Goal: Information Seeking & Learning: Learn about a topic

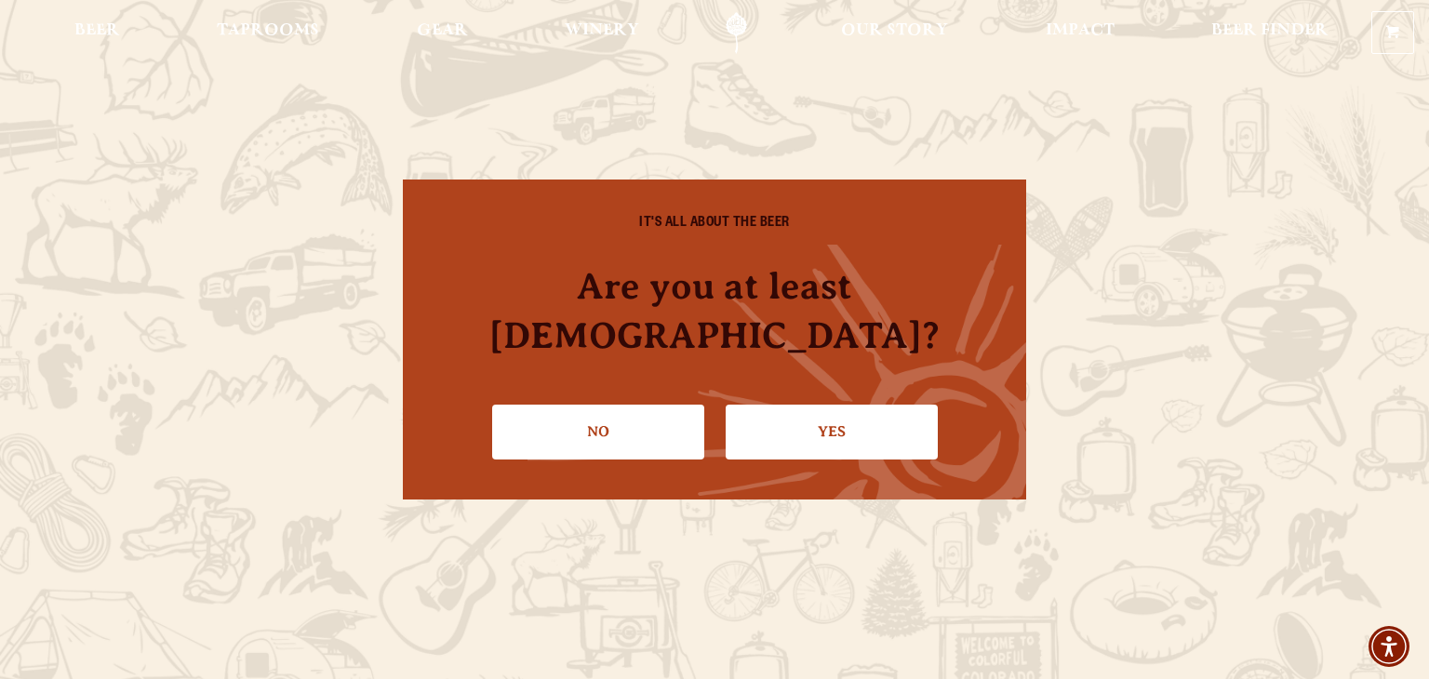
click at [862, 405] on link "Yes" at bounding box center [831, 432] width 212 height 54
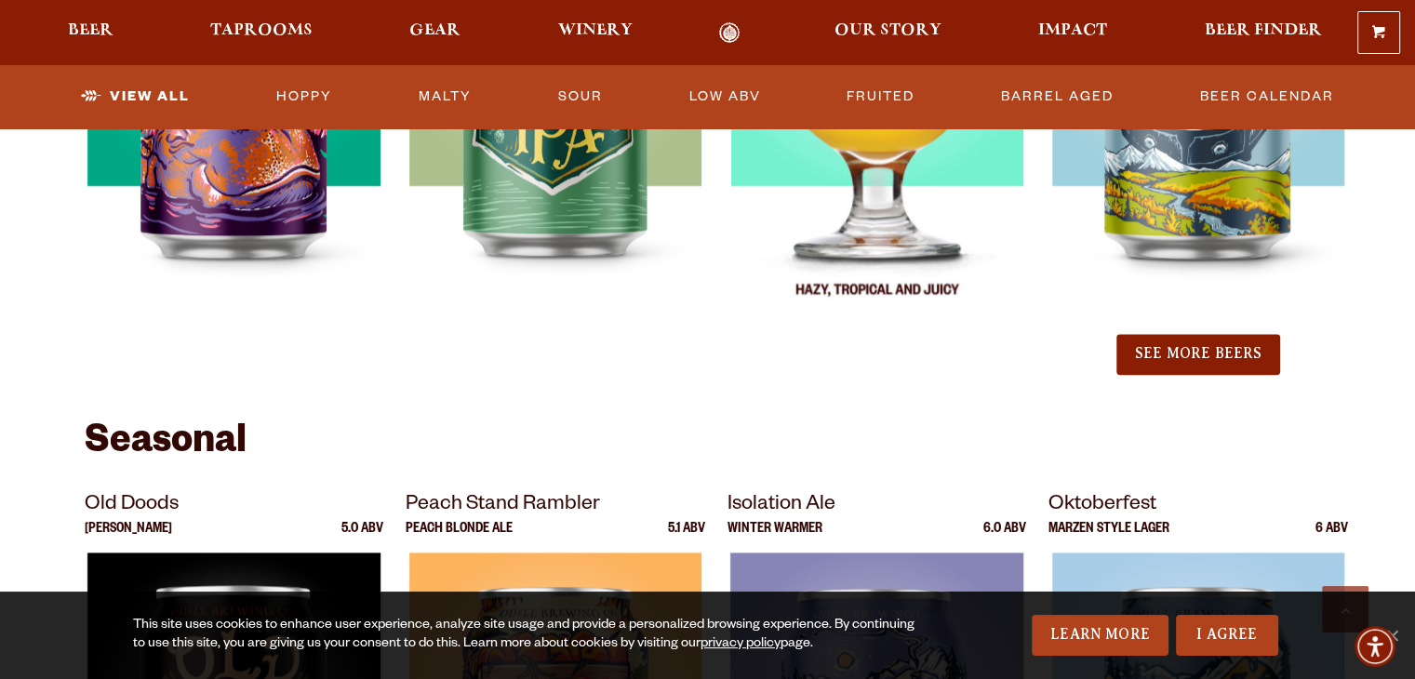
scroll to position [1767, 0]
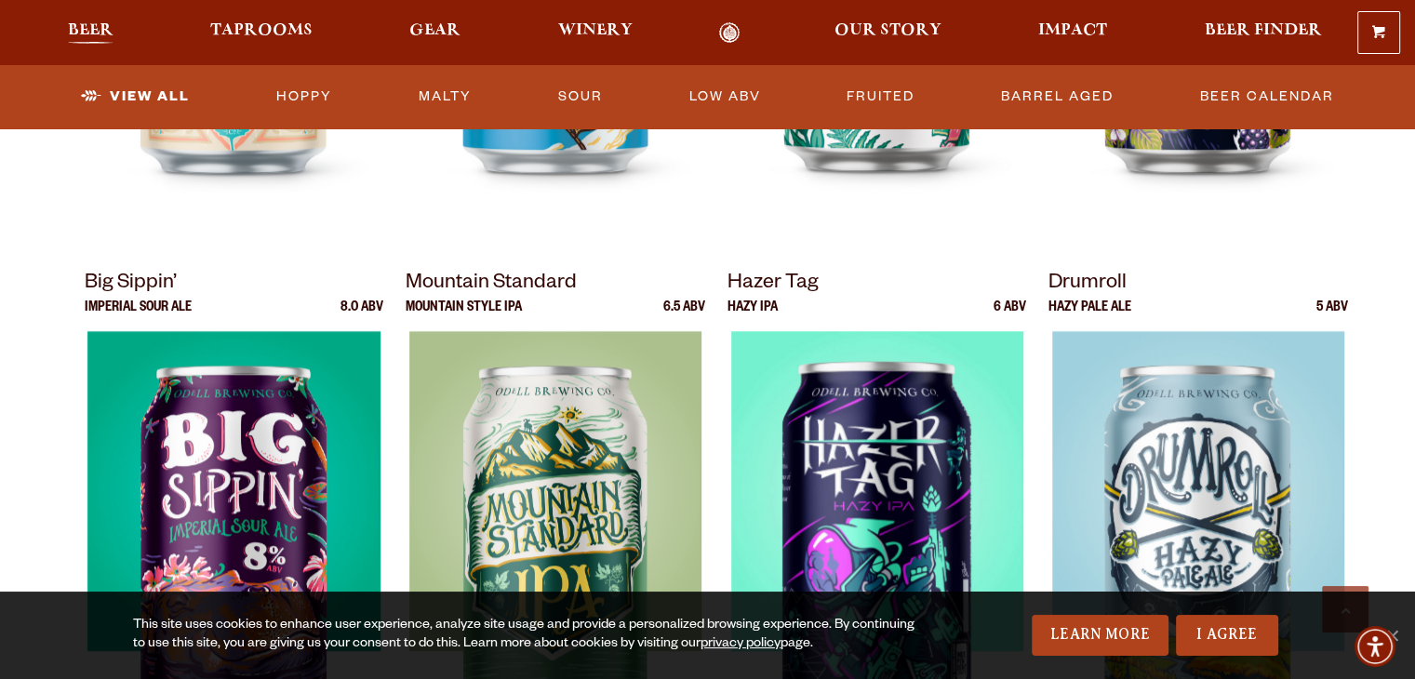
click at [85, 25] on span "Beer" at bounding box center [91, 30] width 46 height 15
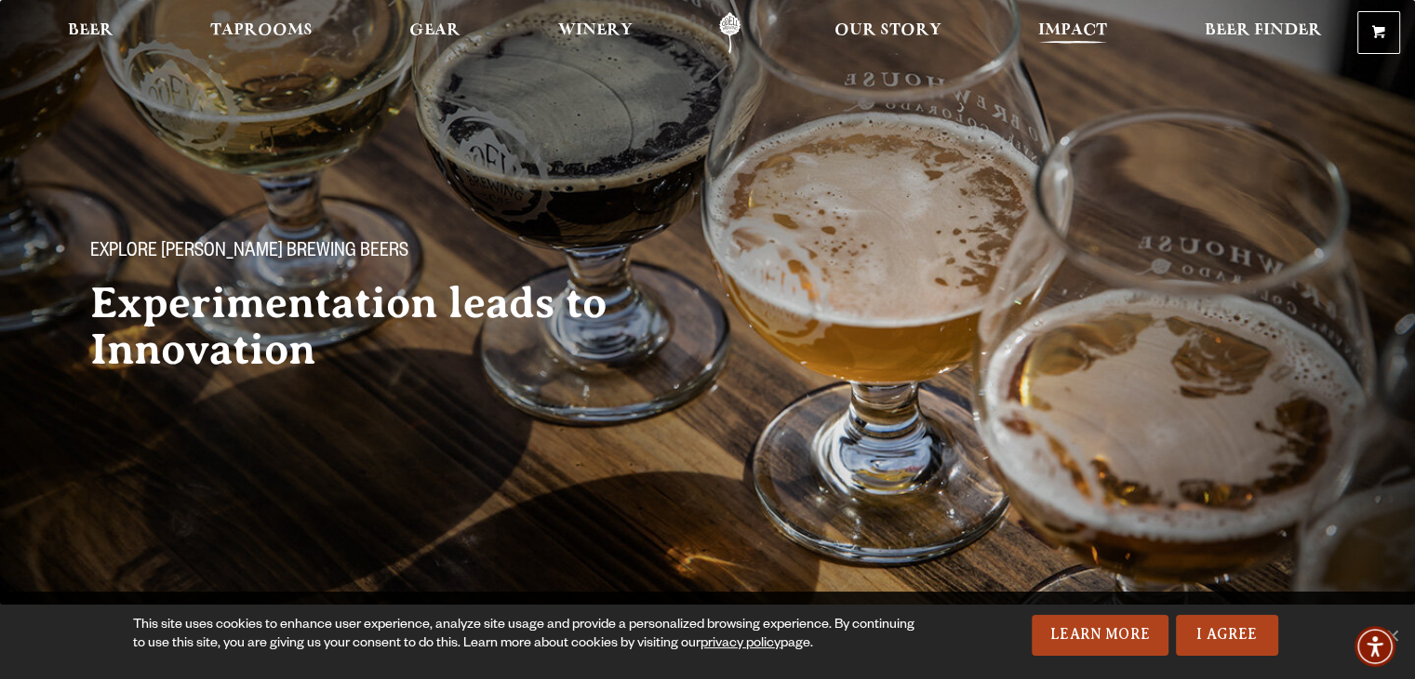
click at [1092, 17] on link "Impact" at bounding box center [1072, 33] width 93 height 42
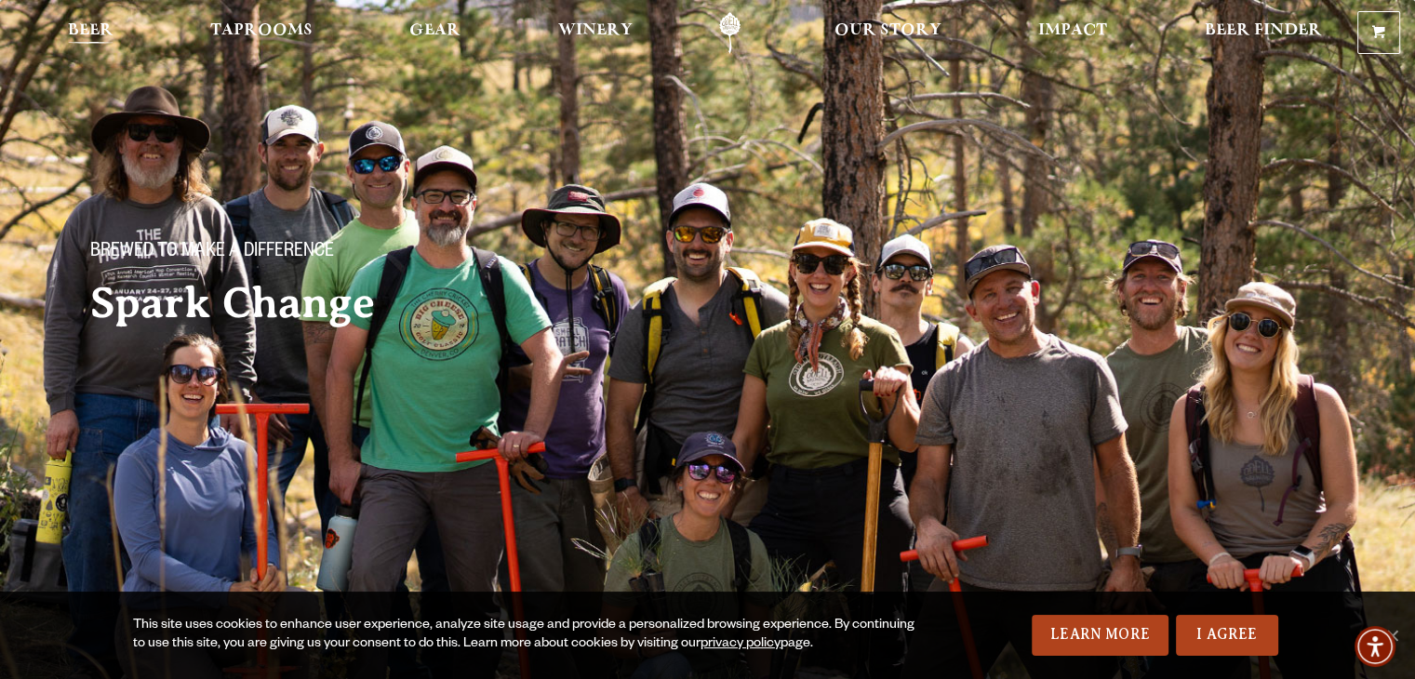
click at [89, 23] on span "Beer" at bounding box center [91, 30] width 46 height 15
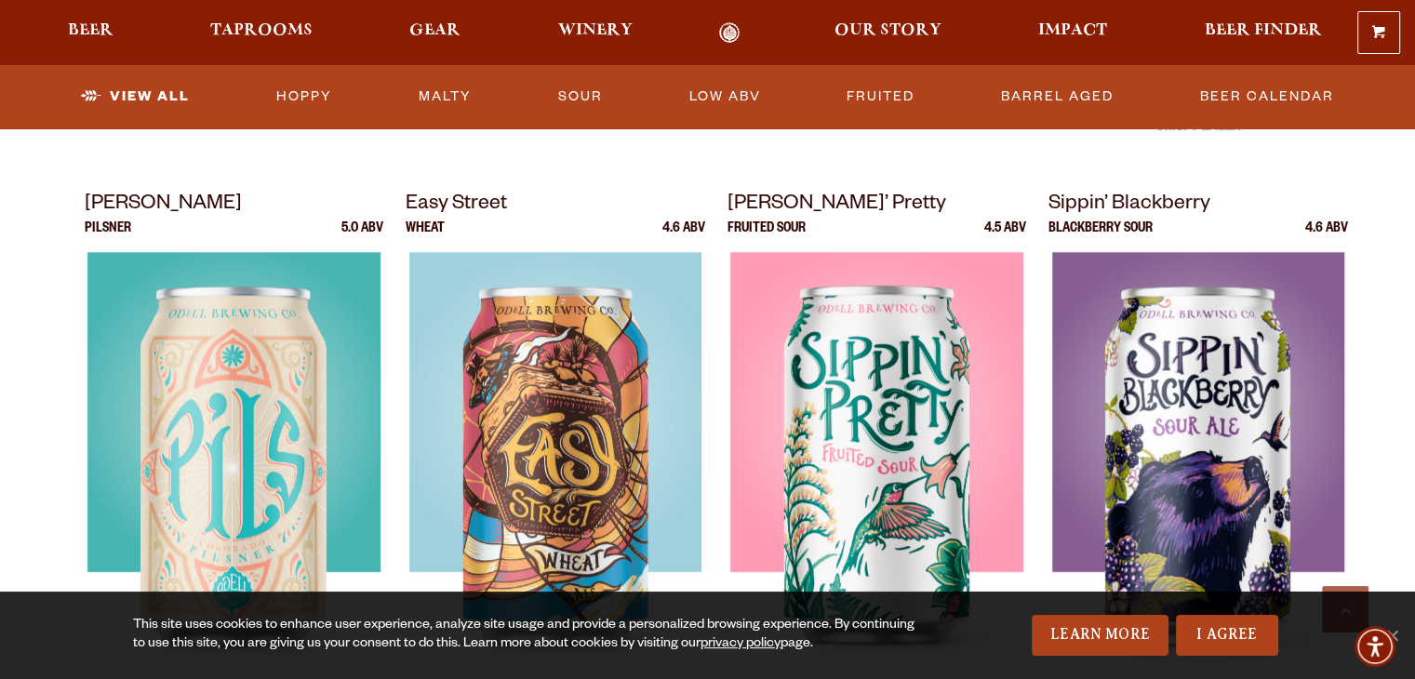
scroll to position [1302, 0]
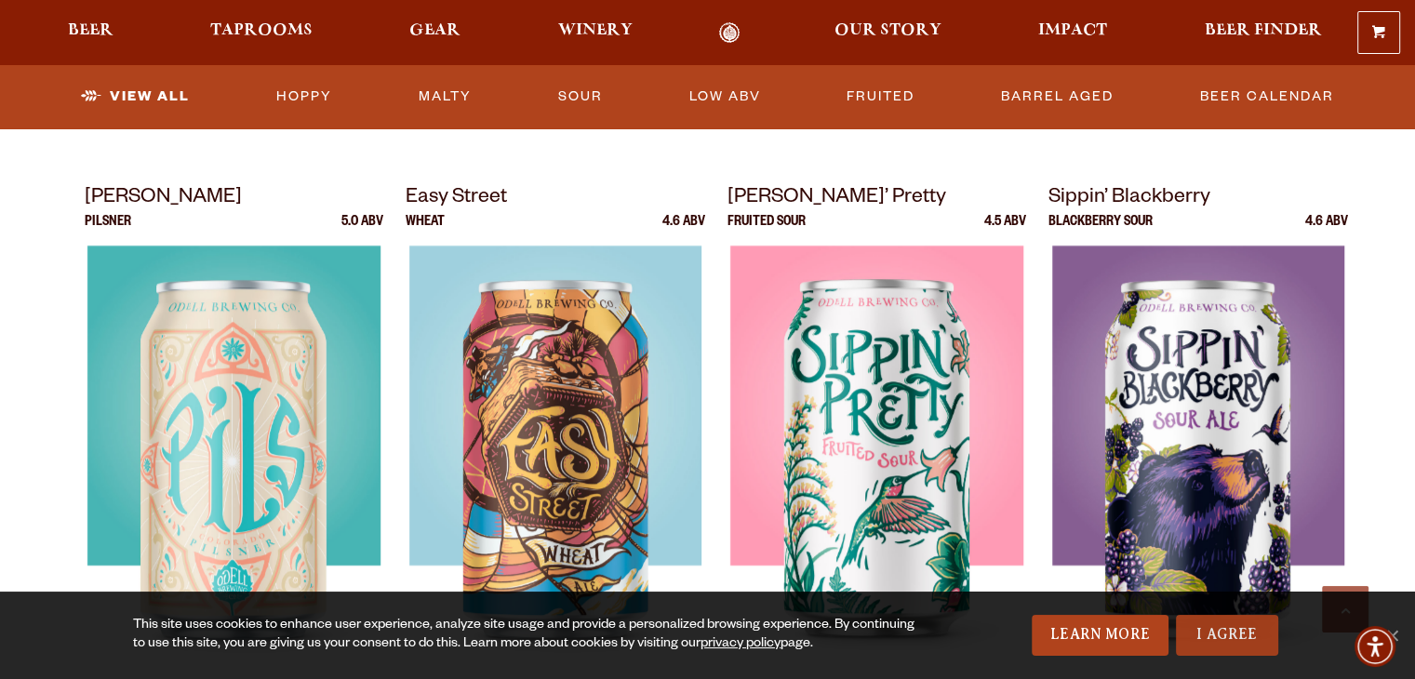
click at [1231, 620] on link "I Agree" at bounding box center [1227, 635] width 102 height 41
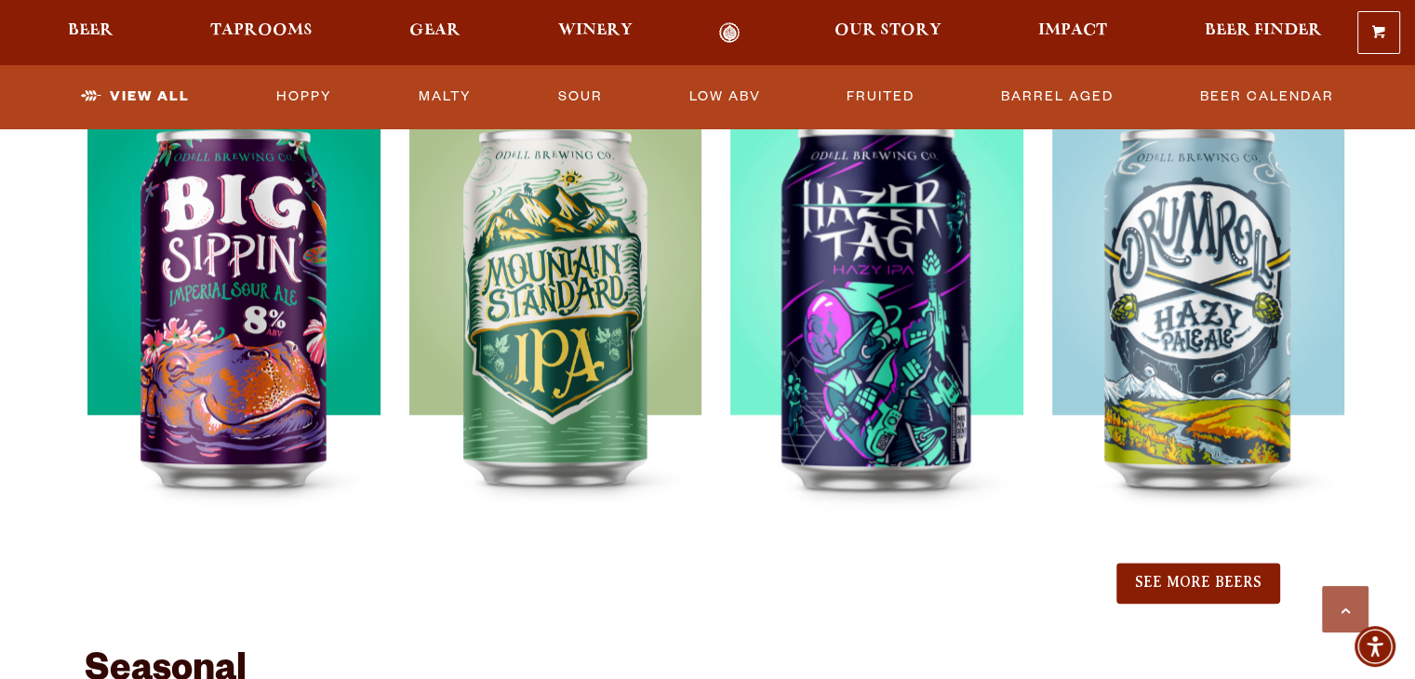
scroll to position [2068, 0]
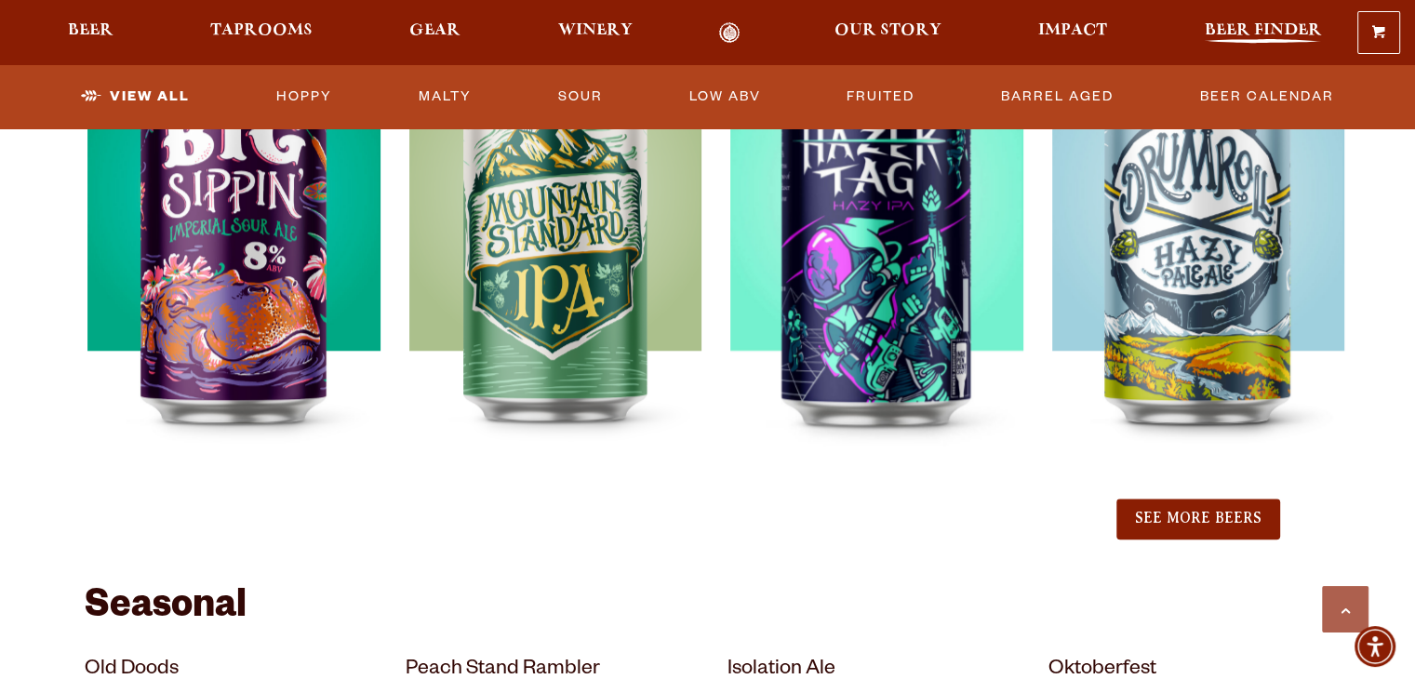
click at [1272, 31] on span "Beer Finder" at bounding box center [1262, 30] width 117 height 15
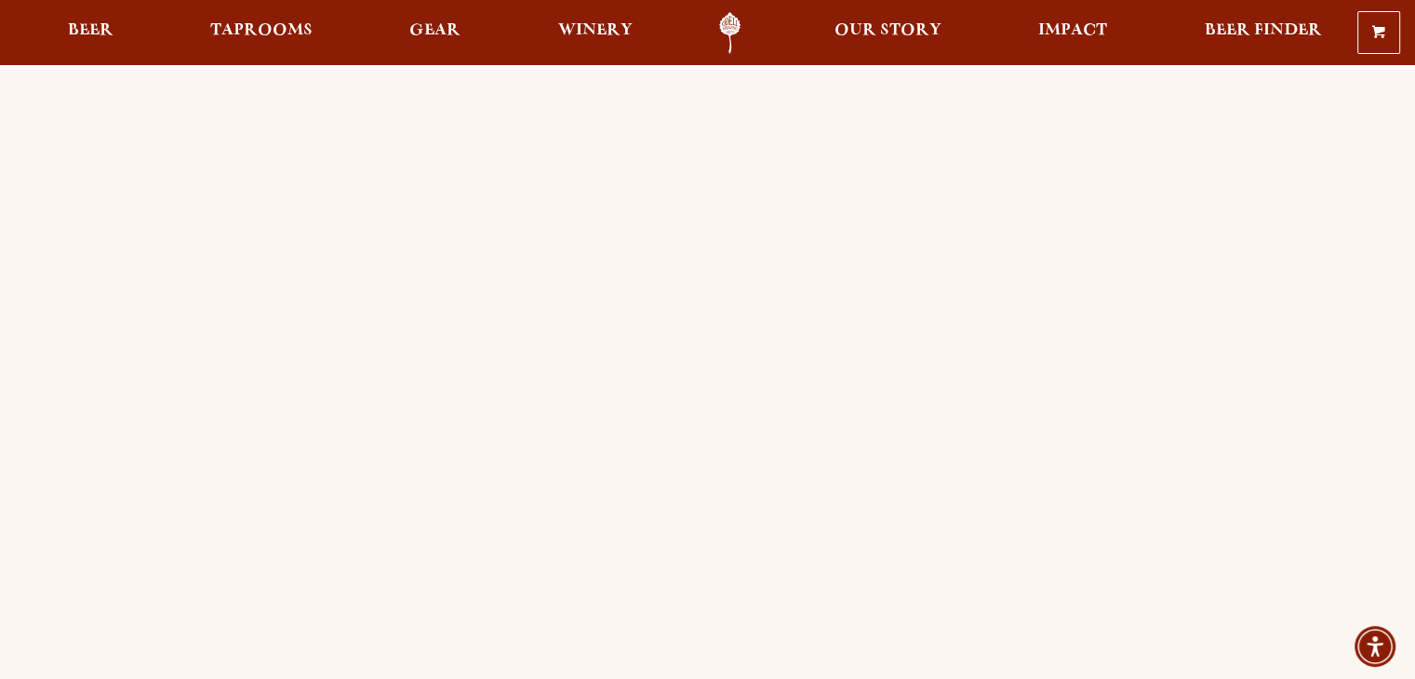
click at [137, 23] on ul "Beer Taprooms Gear Winery Our Story Impact Beer Finder Menu Menu" at bounding box center [695, 33] width 1278 height 42
click at [104, 27] on span "Beer" at bounding box center [91, 30] width 46 height 15
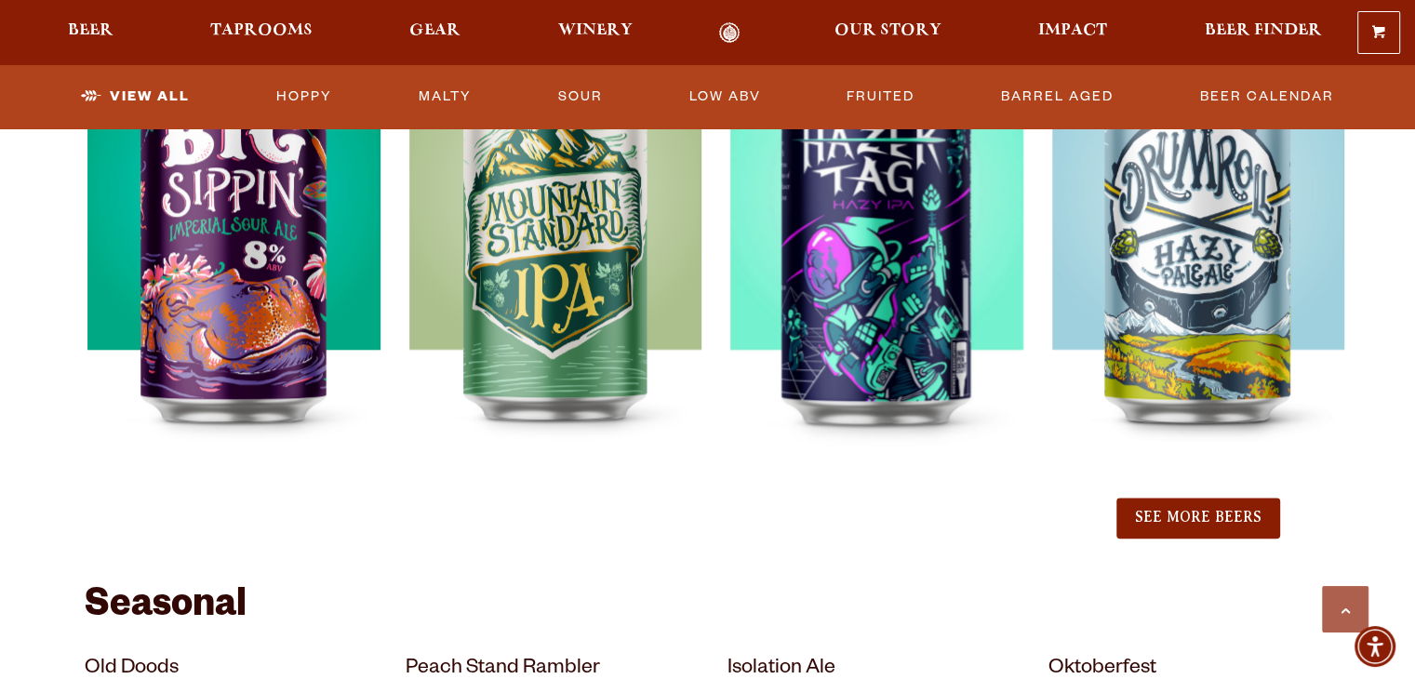
scroll to position [2064, 0]
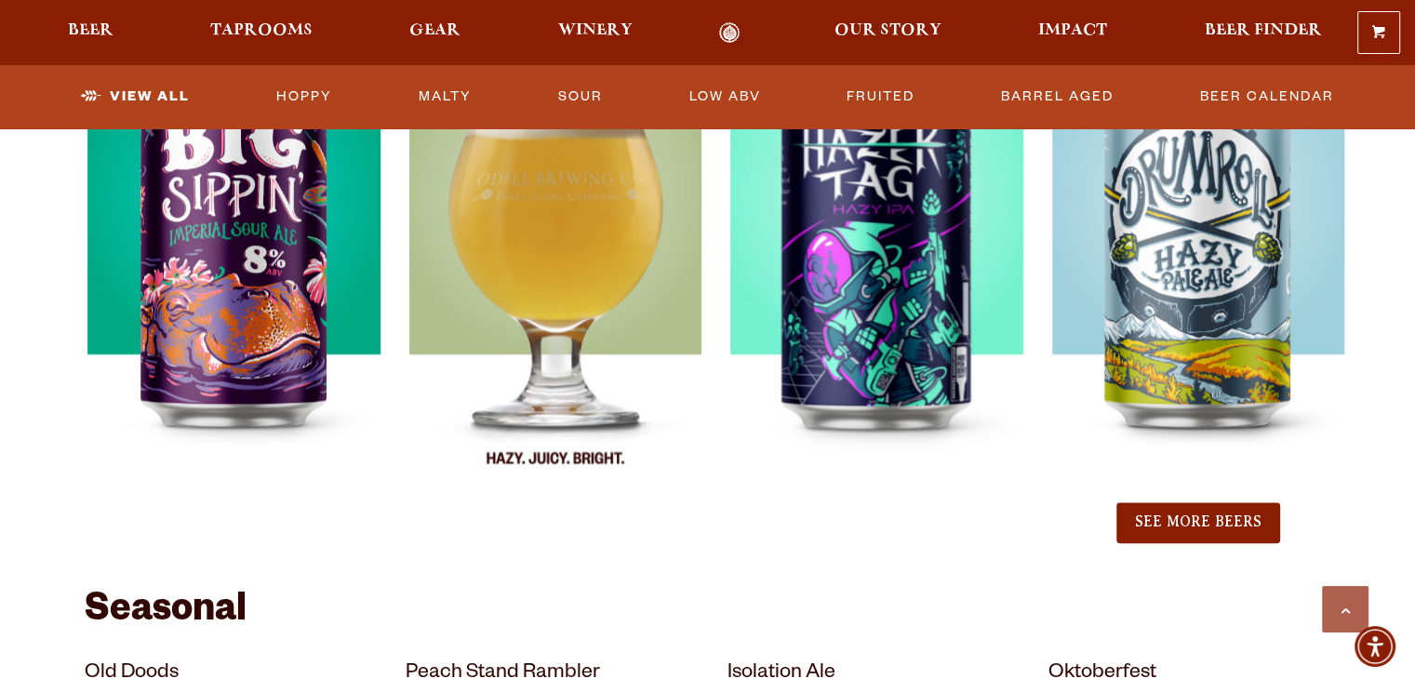
click at [623, 376] on div at bounding box center [555, 266] width 299 height 465
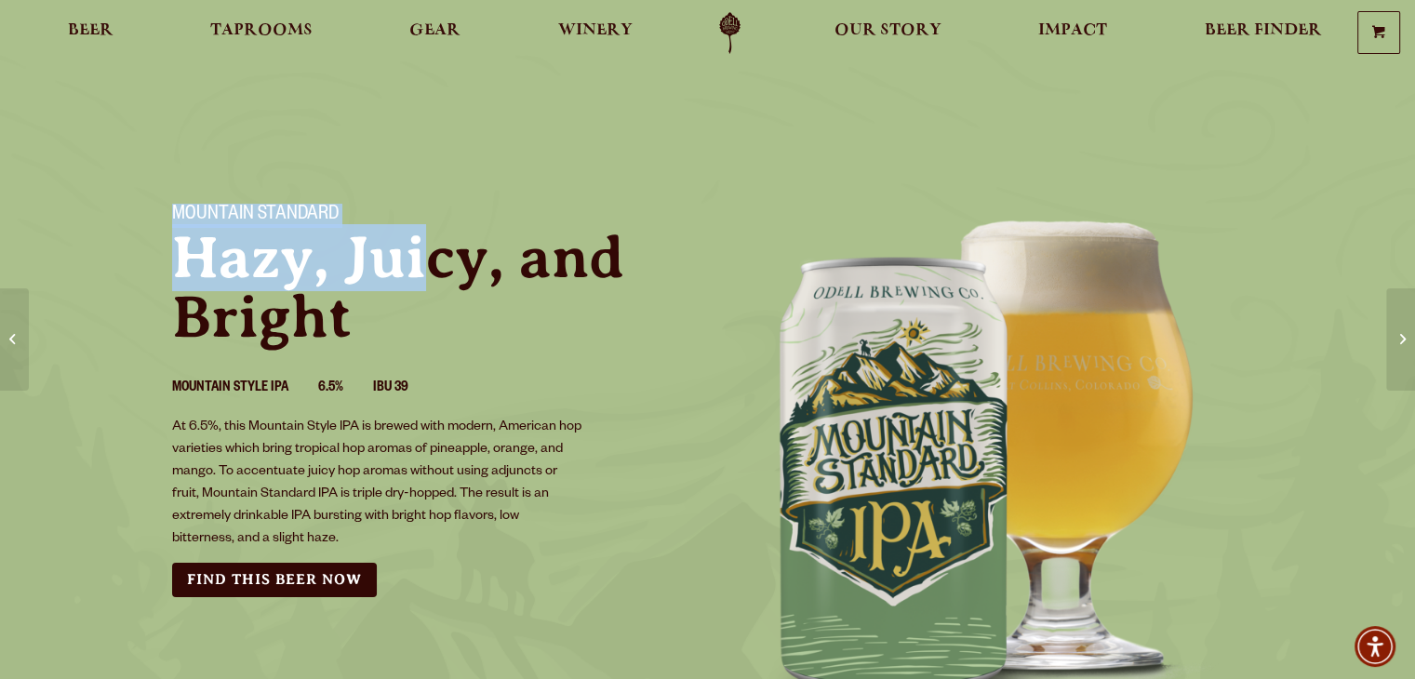
drag, startPoint x: 169, startPoint y: 211, endPoint x: 416, endPoint y: 239, distance: 248.1
click at [416, 239] on div "Mountain Standard Hazy, Juicy, and Bright Mountain Style IPA 6.5% IBU 39 At 6.5…" at bounding box center [429, 400] width 558 height 438
click at [388, 215] on h1 "Mountain Standard" at bounding box center [428, 216] width 513 height 24
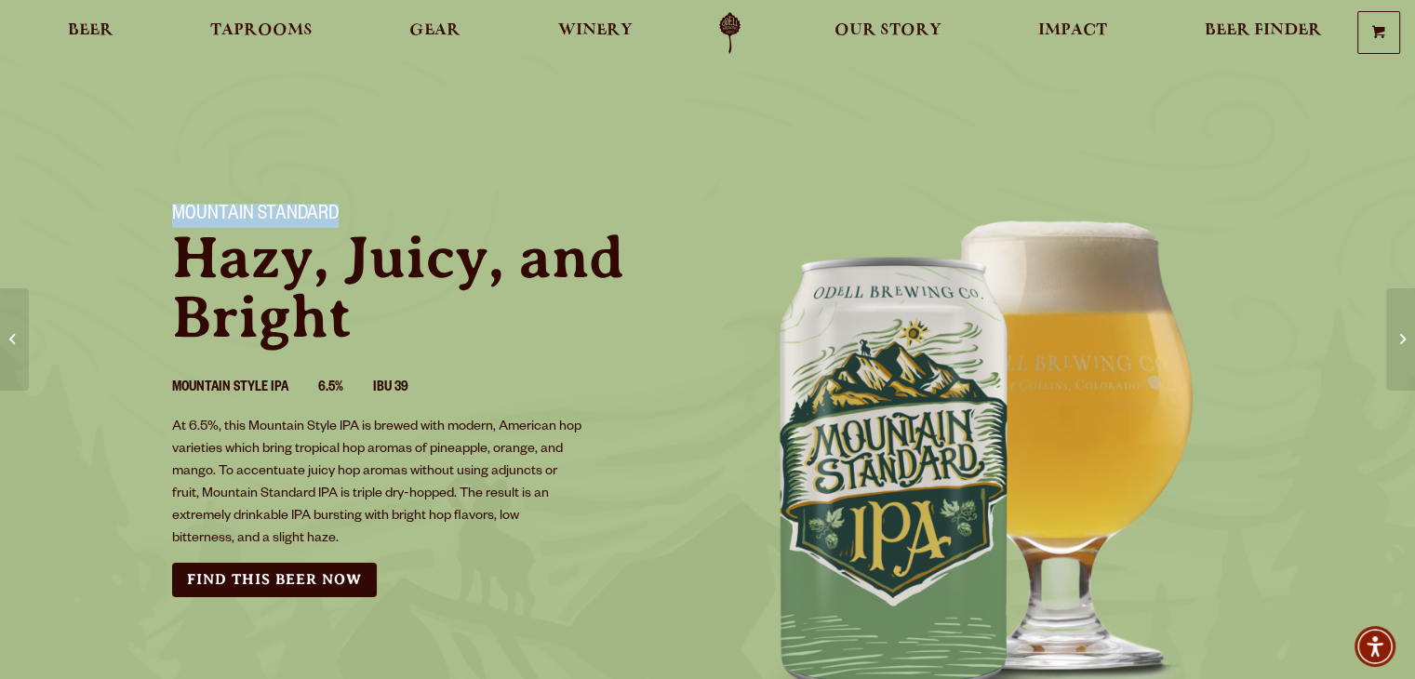
drag, startPoint x: 372, startPoint y: 202, endPoint x: 171, endPoint y: 198, distance: 200.9
click at [171, 198] on div "Mountain Standard Hazy, Juicy, and Bright Mountain Style IPA 6.5% IBU 39 At 6.5…" at bounding box center [429, 400] width 558 height 438
copy h1 "Mountain Standard"
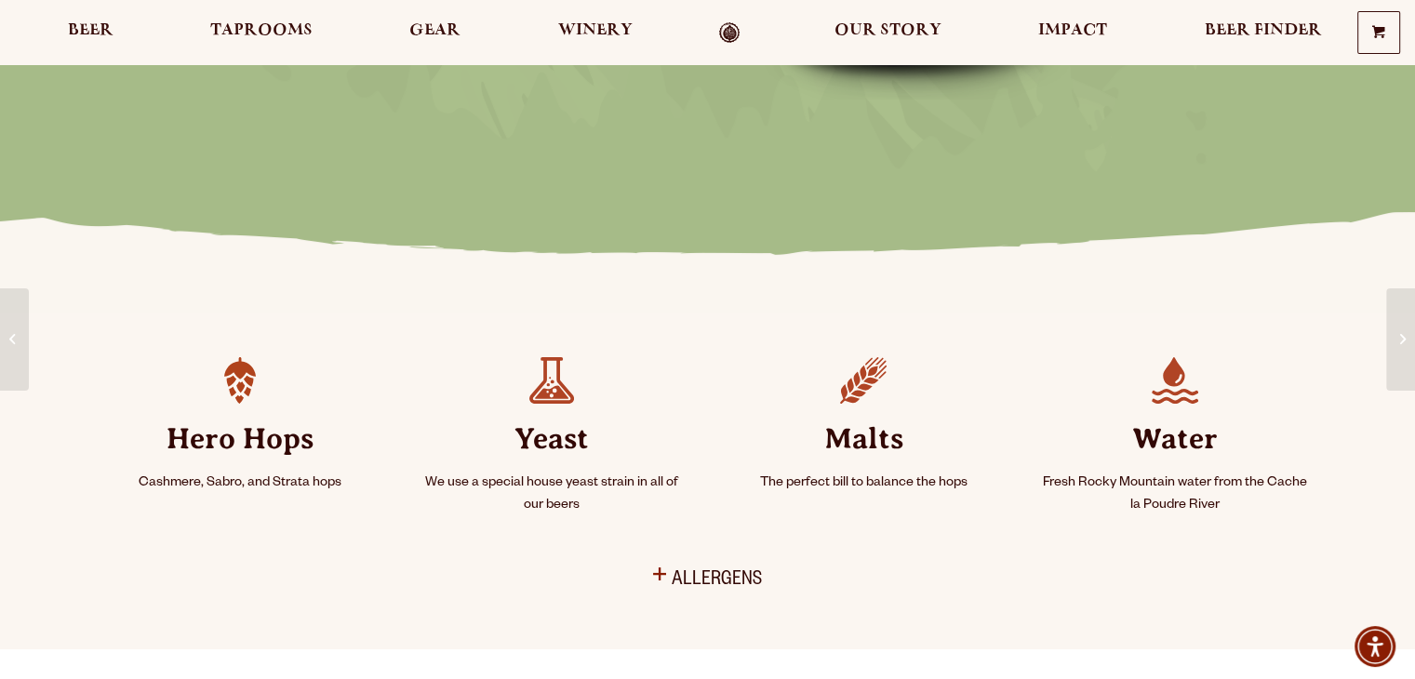
scroll to position [99, 0]
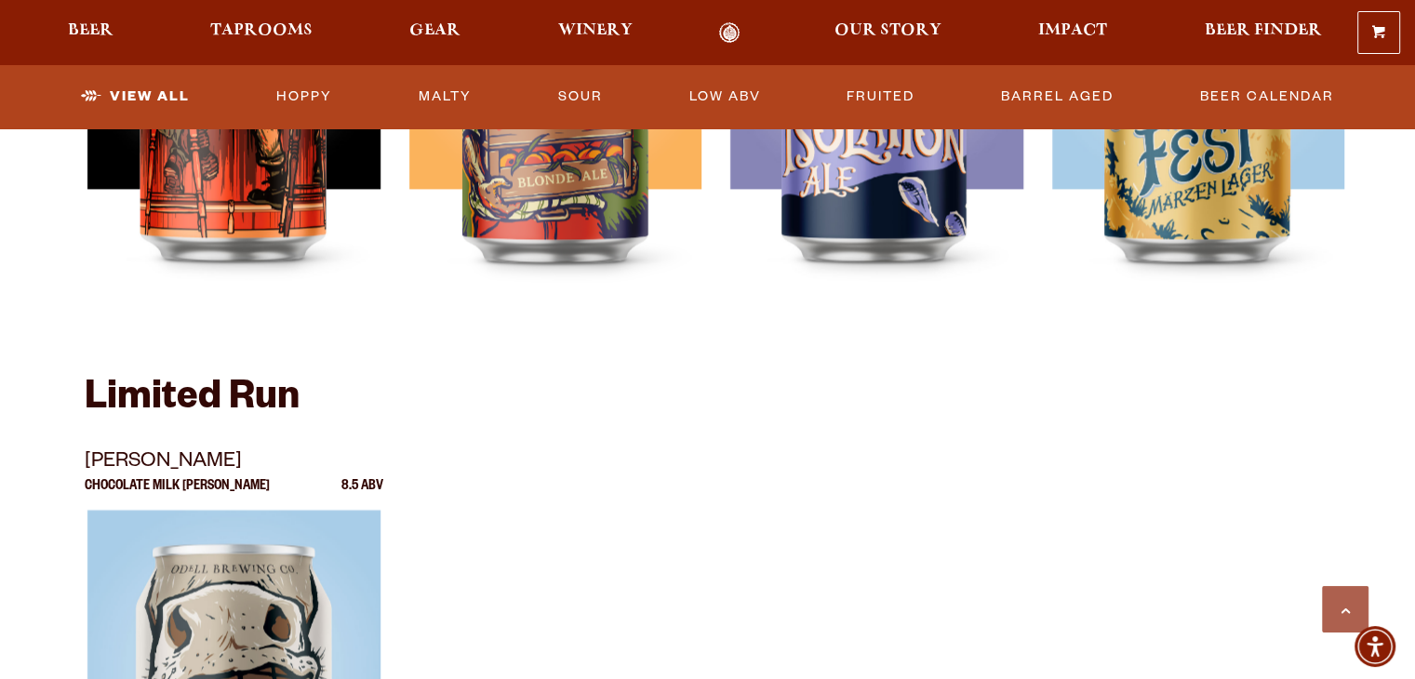
scroll to position [2883, 0]
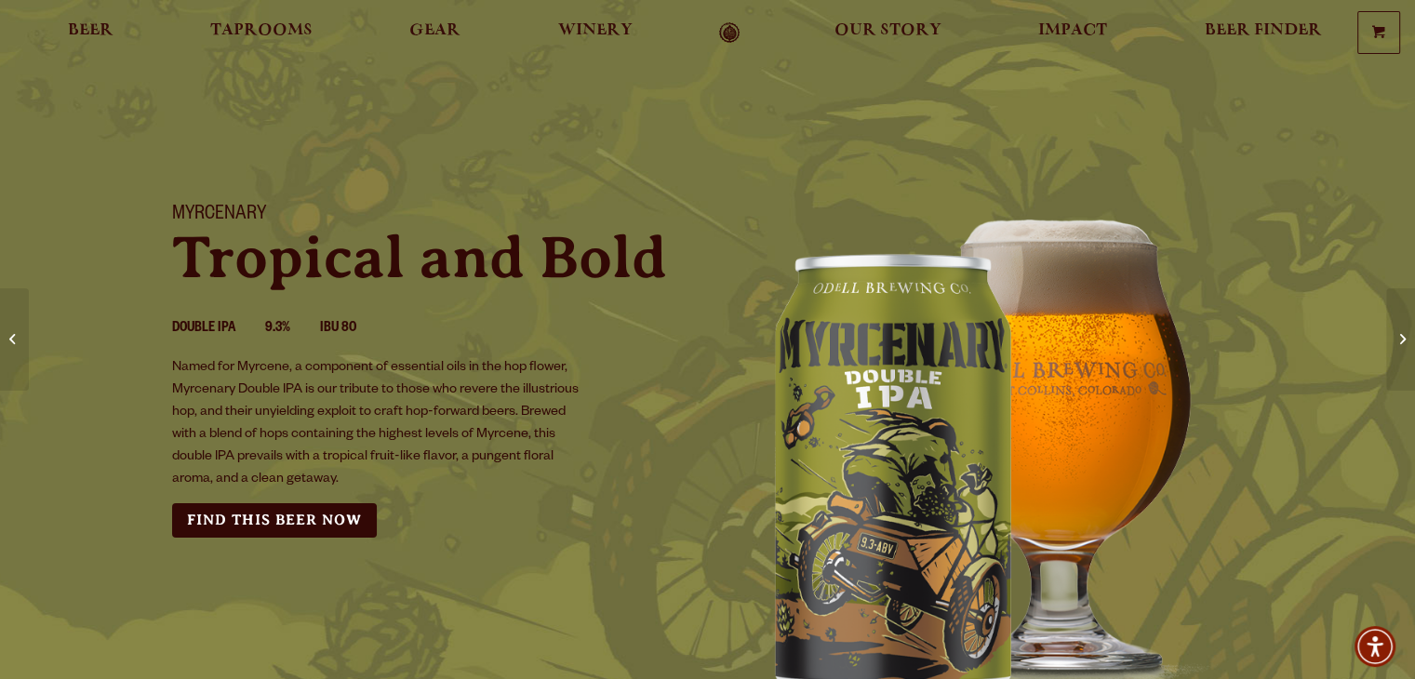
scroll to position [93, 0]
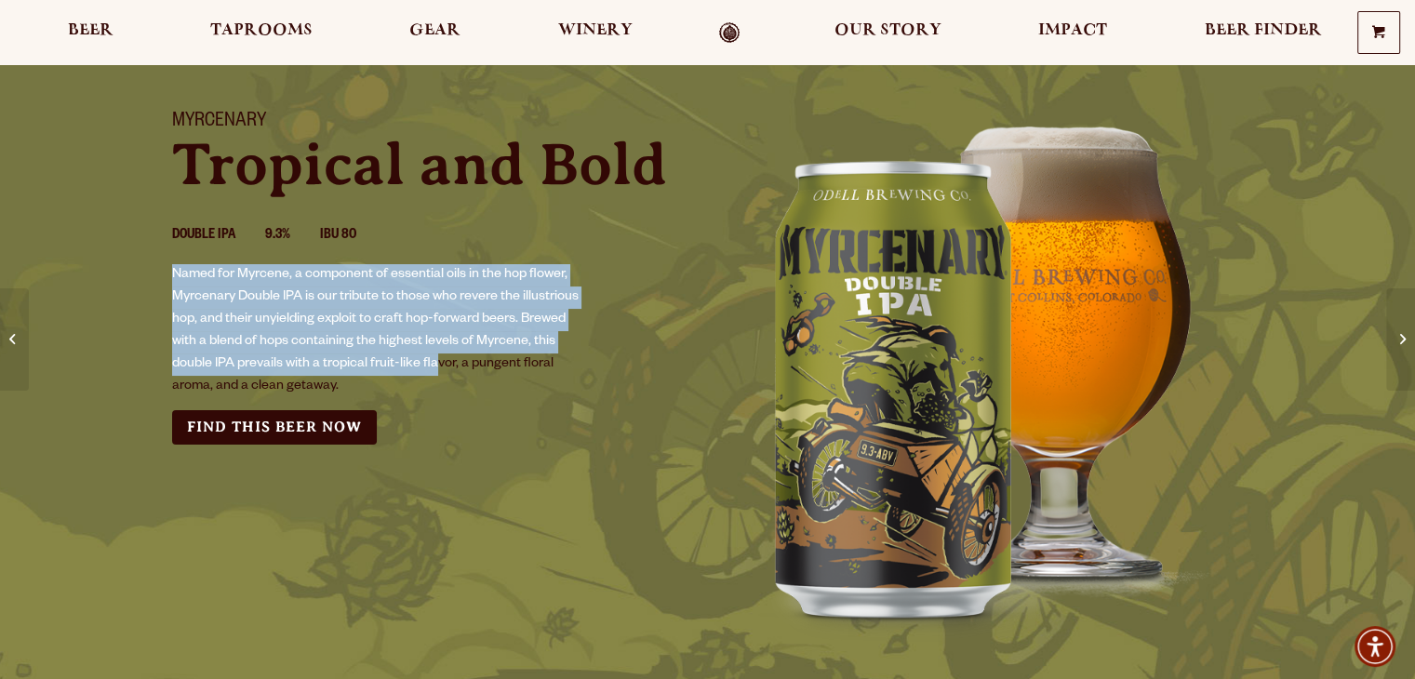
drag, startPoint x: 166, startPoint y: 276, endPoint x: 439, endPoint y: 367, distance: 288.2
click at [439, 367] on div "Myrcenary Tropical and Bold Double IPA 9.3% IBU 80 Named for Myrcene, a compone…" at bounding box center [429, 277] width 558 height 379
click at [439, 367] on p "Named for Myrcene, a component of essential oils in the hop flower, Myrcenary D…" at bounding box center [377, 331] width 411 height 134
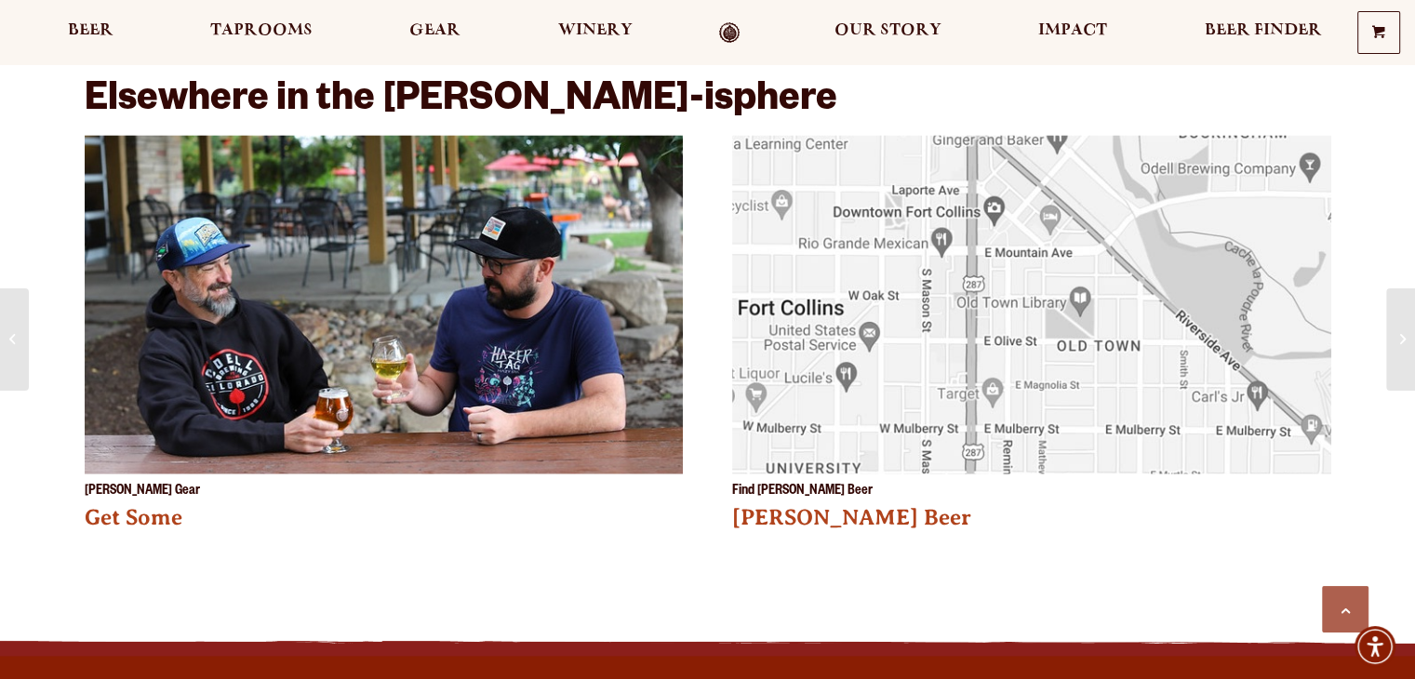
scroll to position [2976, 0]
